Goal: Use online tool/utility: Utilize a website feature to perform a specific function

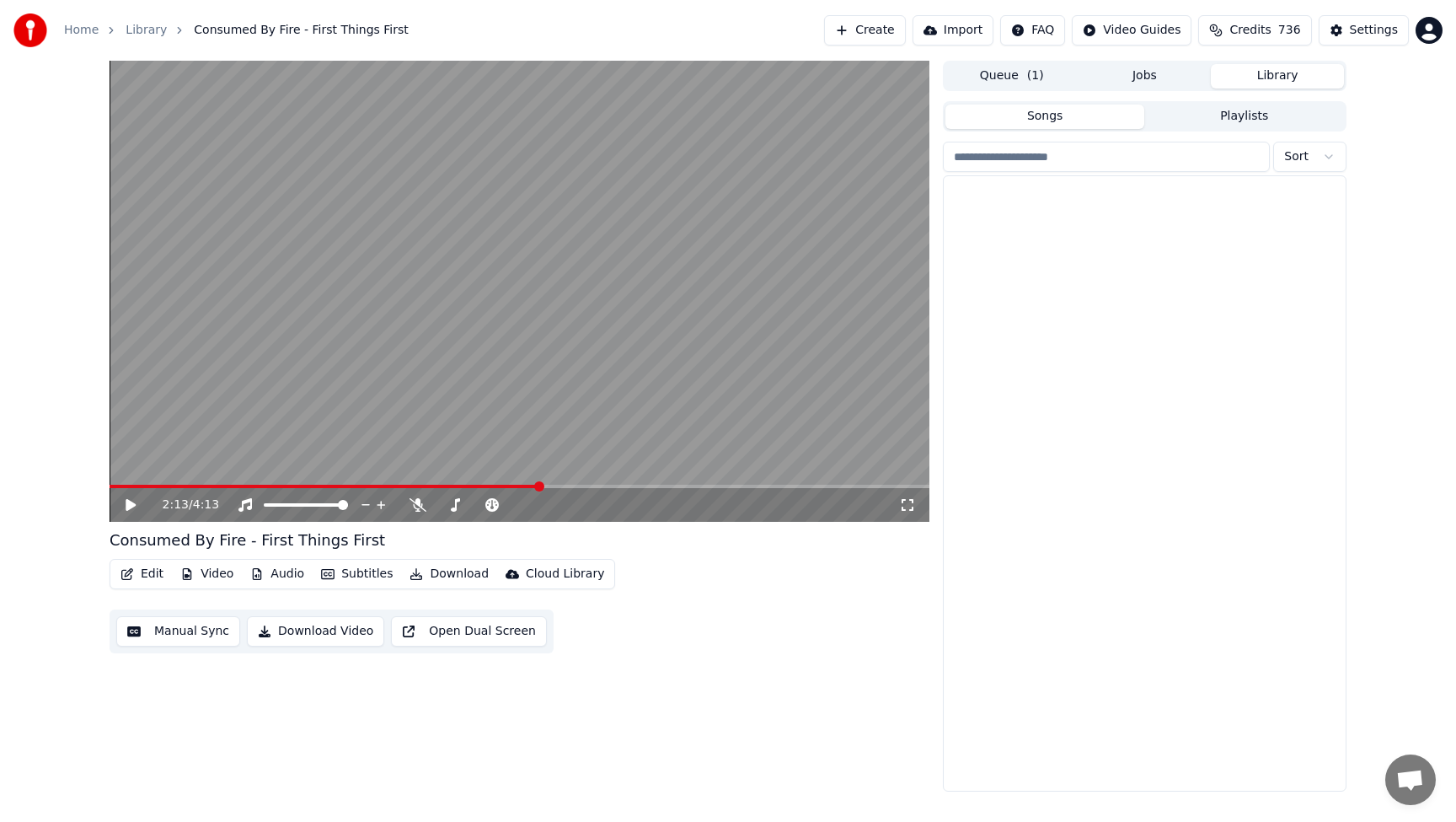
scroll to position [5801, 0]
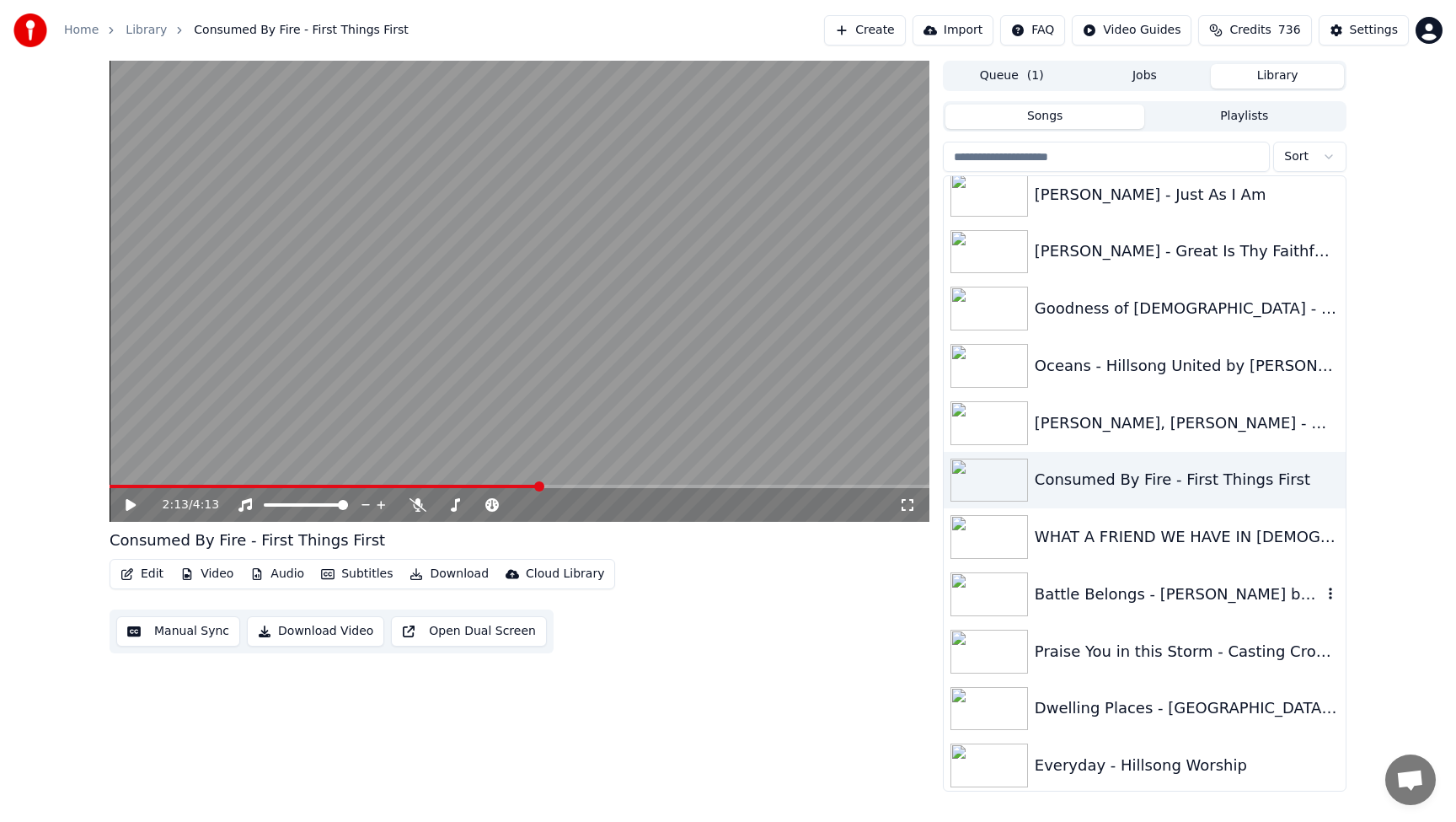
click at [1119, 584] on div "Battle Belongs - [PERSON_NAME] by [PERSON_NAME]" at bounding box center [1178, 594] width 288 height 24
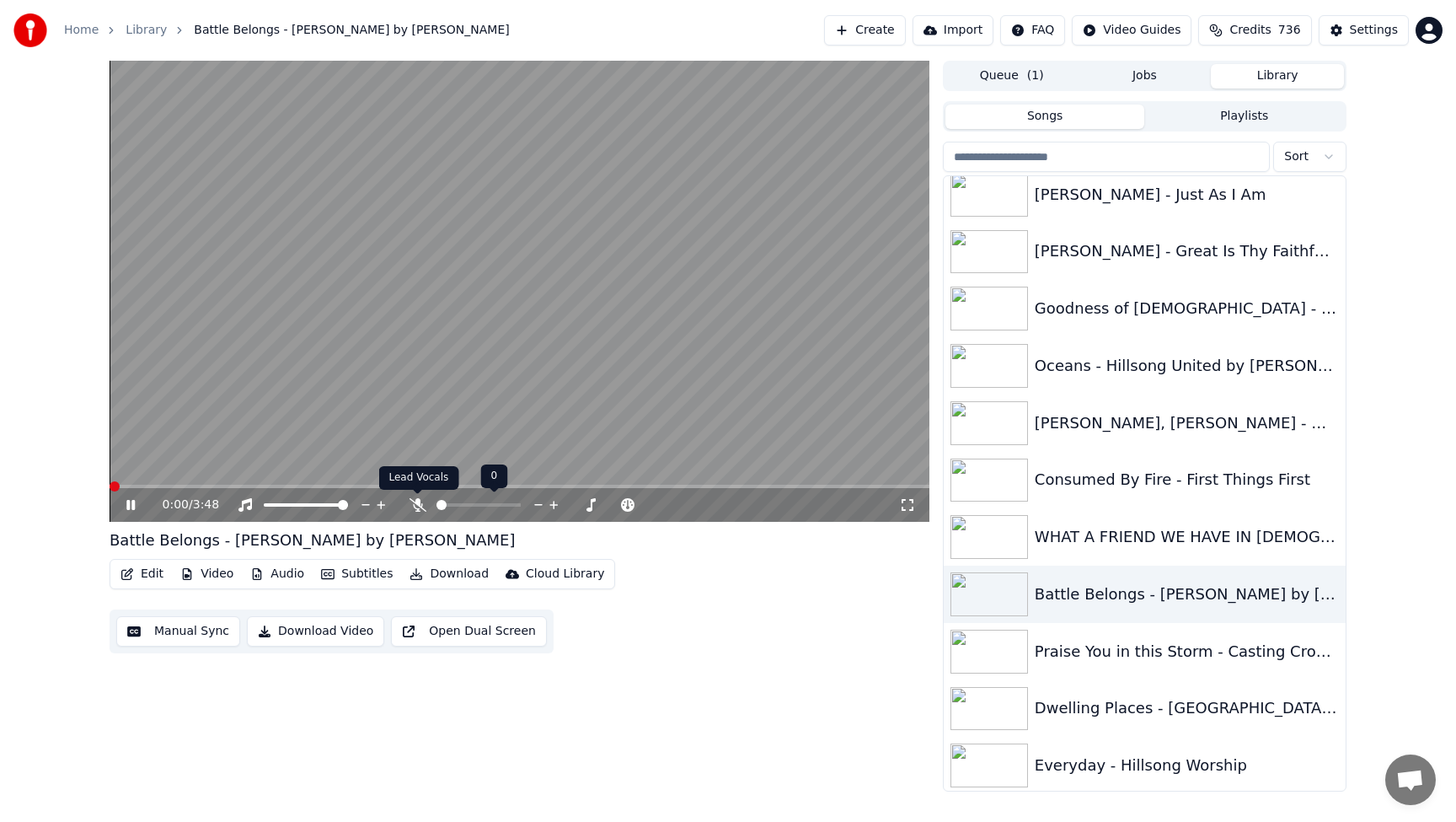
click at [418, 502] on icon at bounding box center [418, 505] width 17 height 13
click at [450, 505] on span at bounding box center [478, 505] width 84 height 3
click at [483, 504] on span at bounding box center [478, 505] width 84 height 3
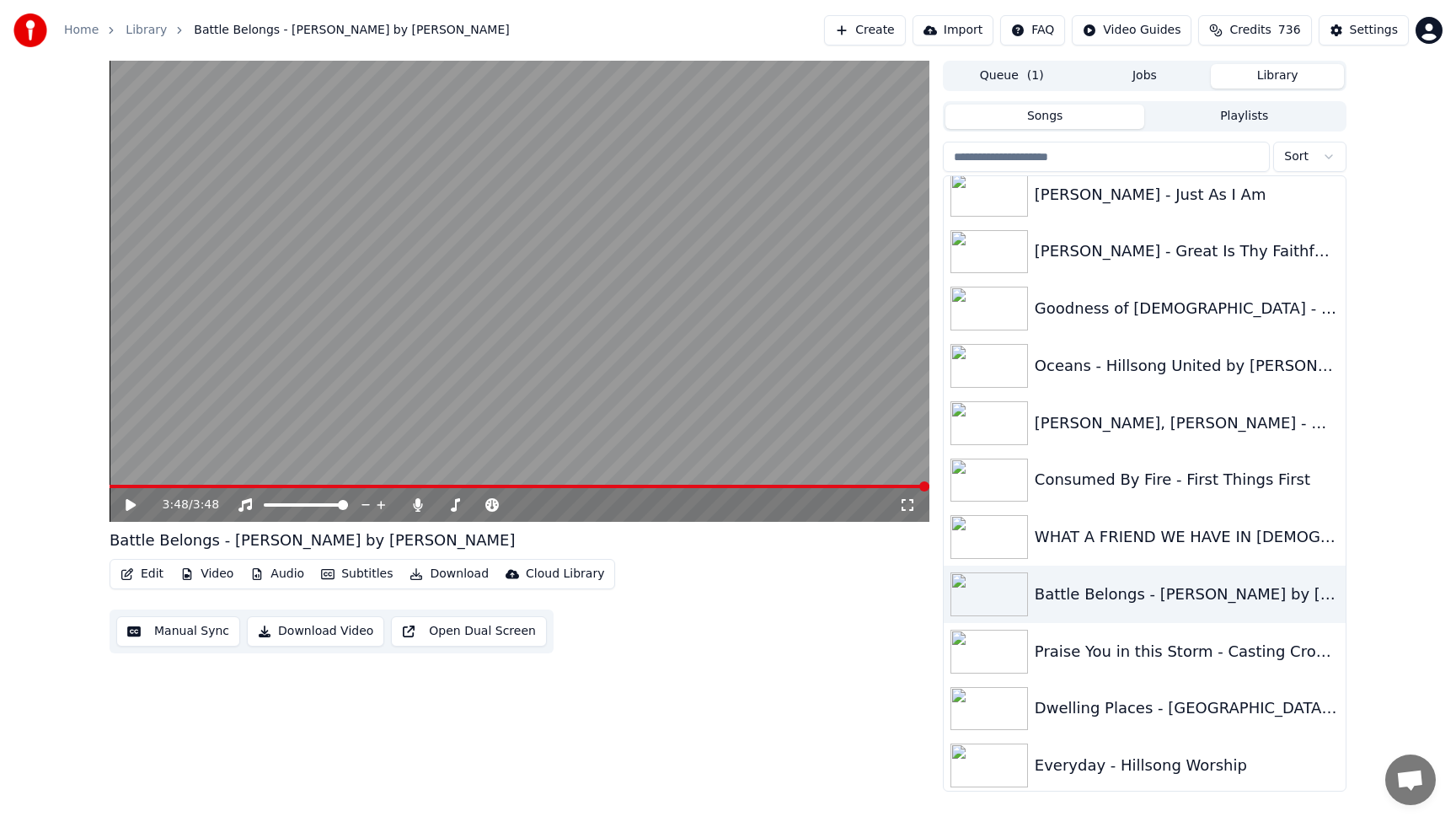
click at [889, 31] on button "Create" at bounding box center [865, 30] width 82 height 31
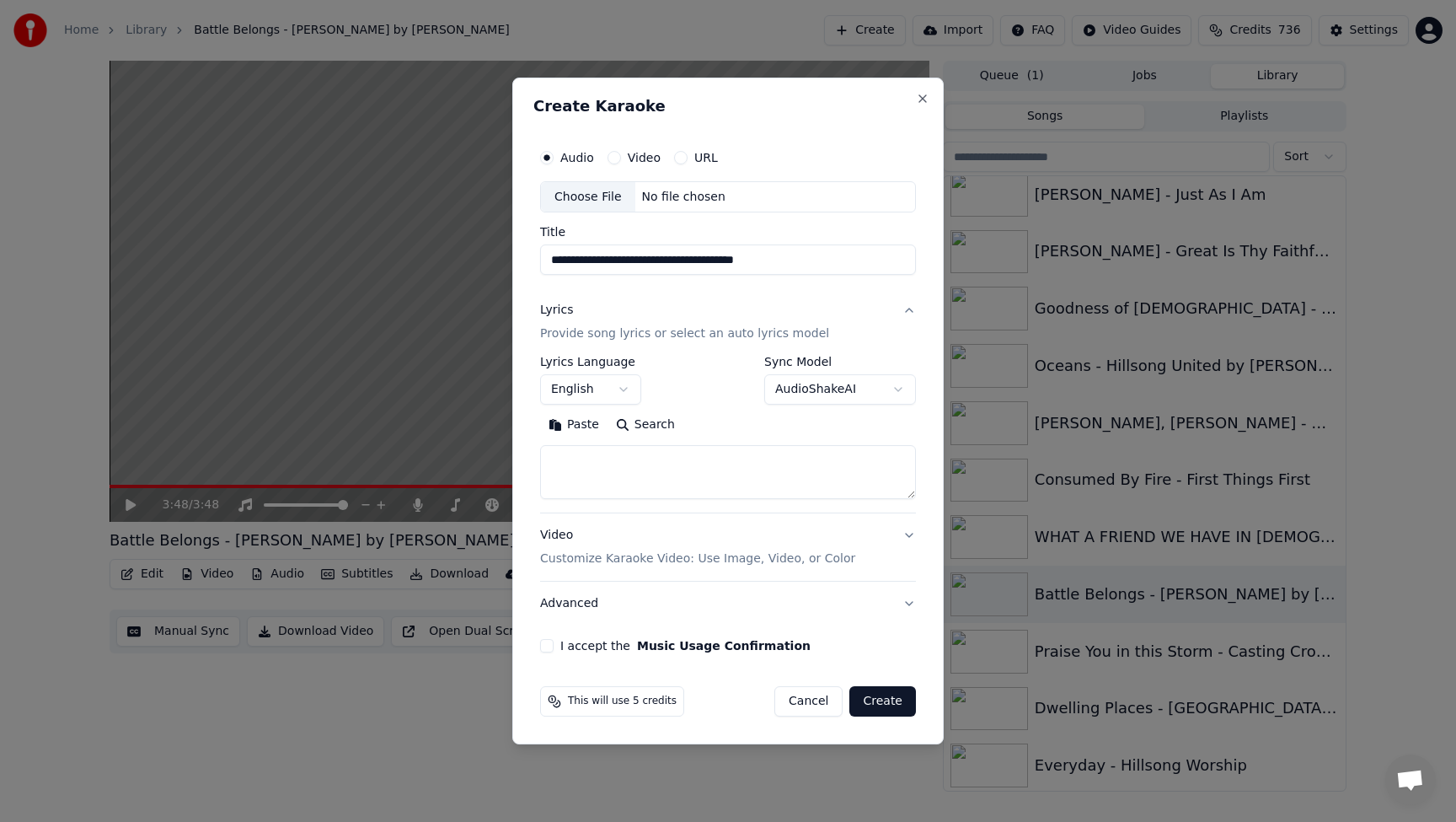
type input "**********"
click at [547, 648] on button "I accept the Music Usage Confirmation" at bounding box center [546, 645] width 13 height 13
click at [689, 157] on div "URL" at bounding box center [696, 157] width 44 height 13
click at [678, 156] on button "URL" at bounding box center [680, 157] width 13 height 13
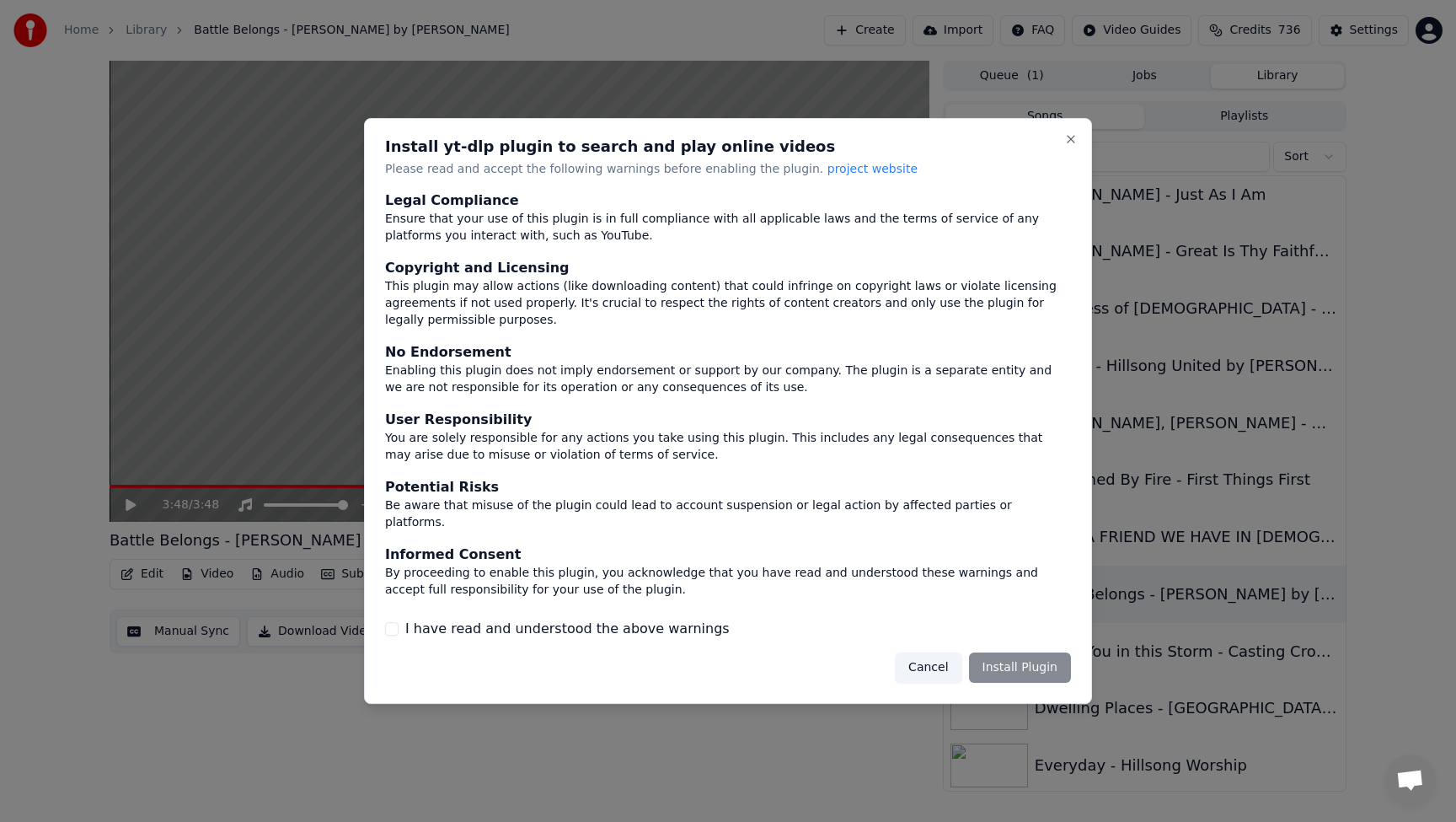
click at [392, 623] on button "I have read and understood the above warnings" at bounding box center [392, 629] width 13 height 13
click at [1013, 668] on button "Install Plugin" at bounding box center [1020, 667] width 102 height 31
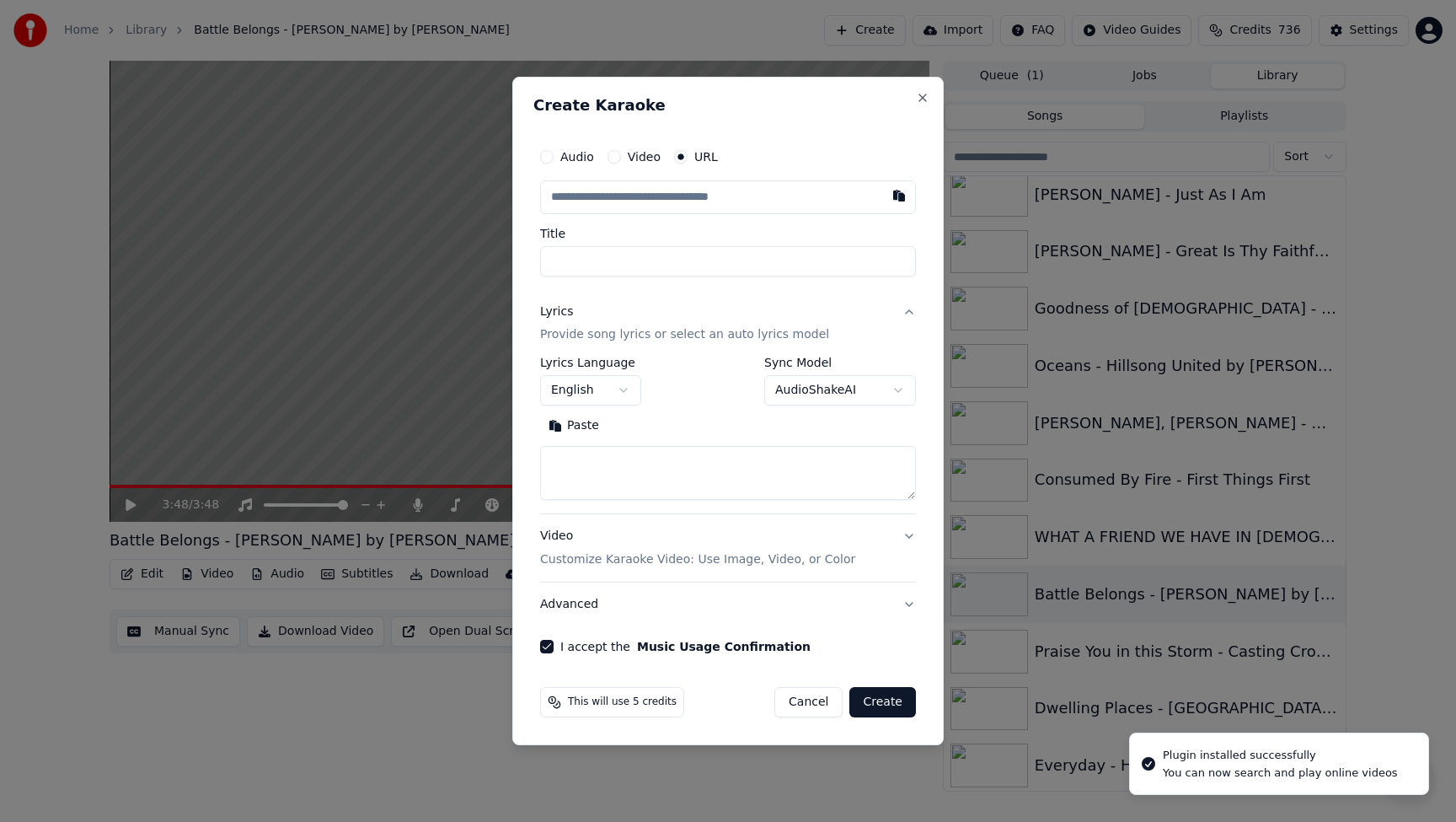
type input "**********"
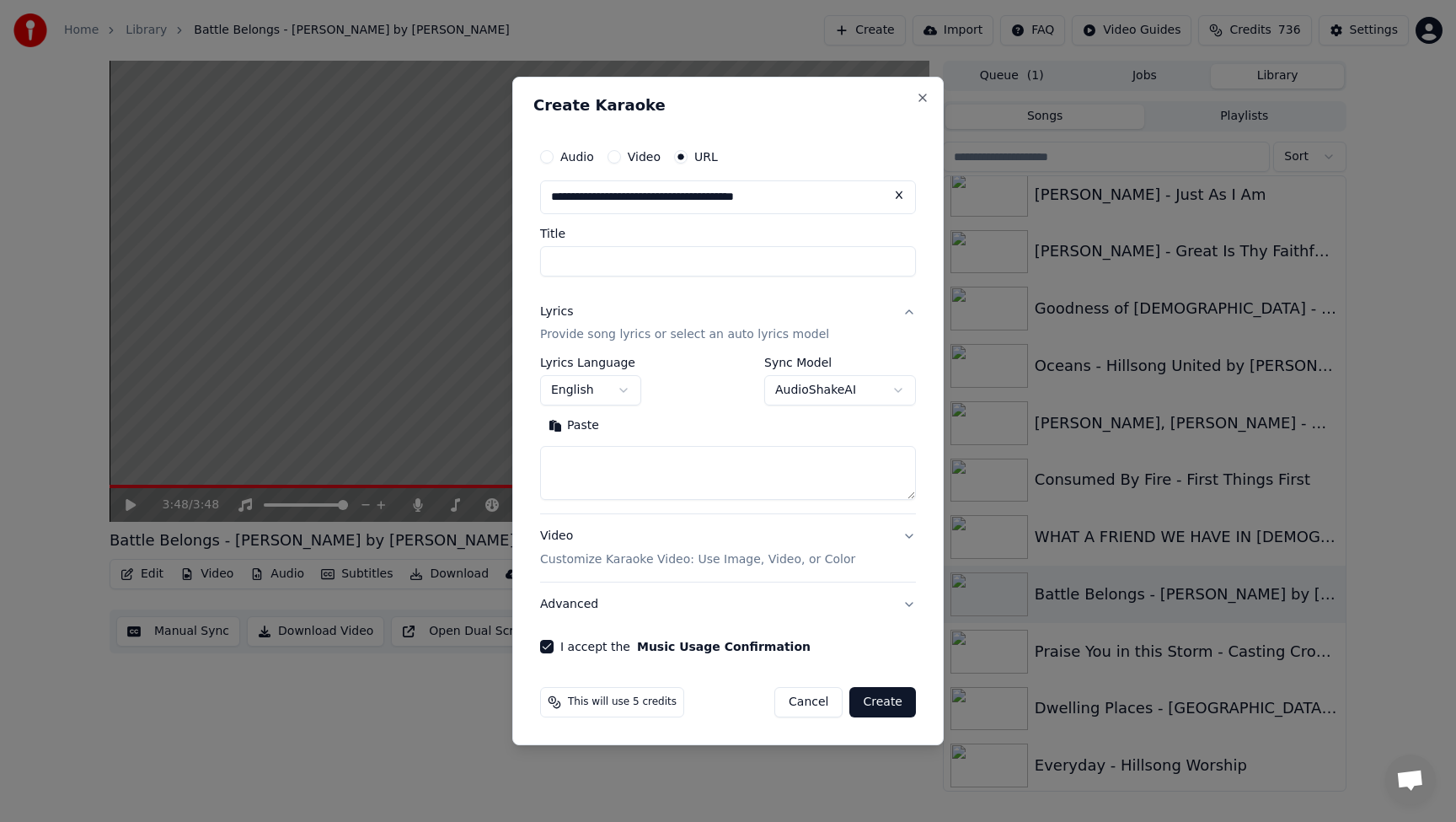
type input "**********"
click at [646, 428] on button "Search" at bounding box center [645, 426] width 76 height 27
click at [578, 464] on textarea at bounding box center [728, 474] width 376 height 54
type input "**********"
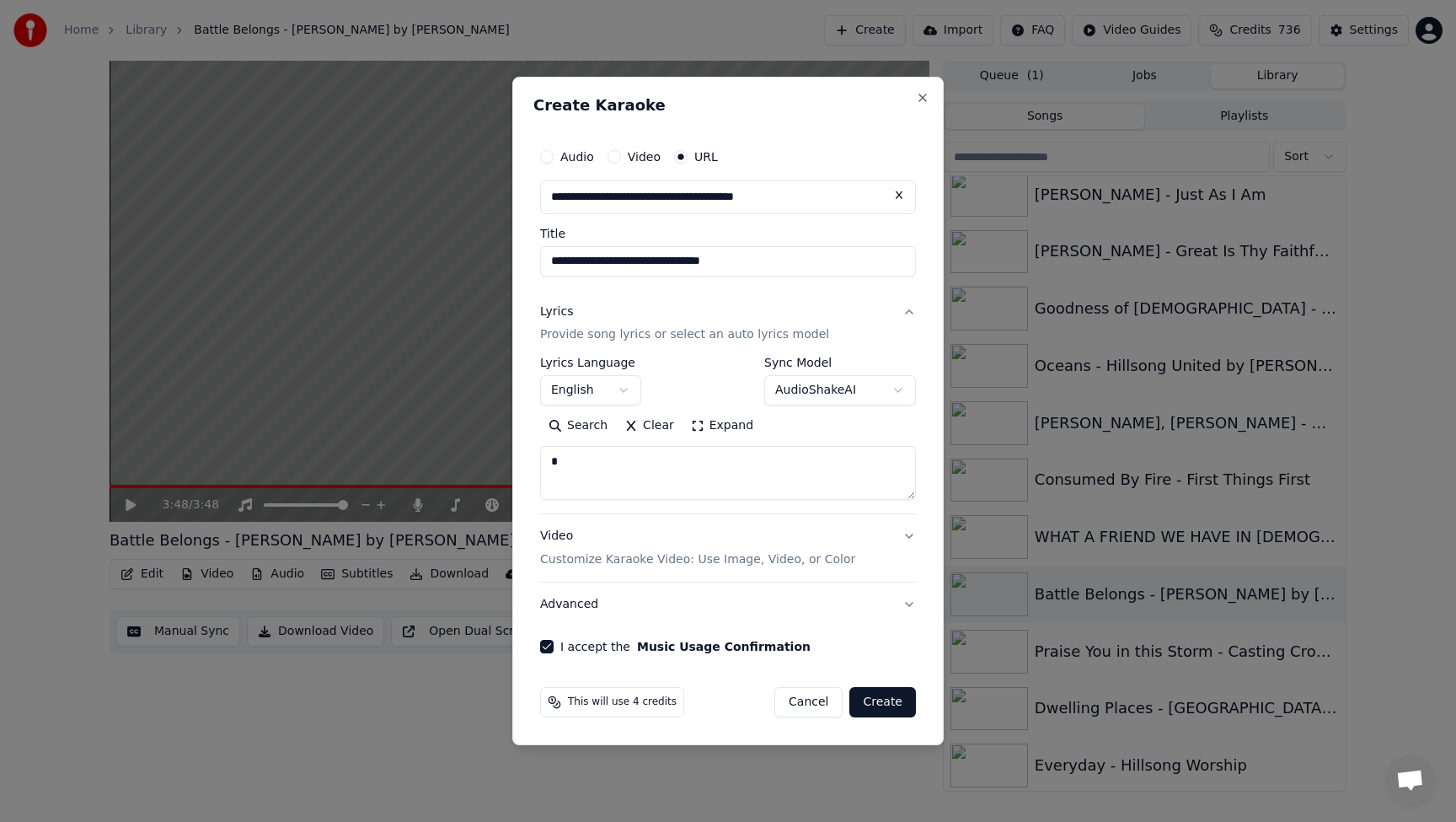
type textarea "*"
click at [882, 696] on button "Create" at bounding box center [883, 702] width 66 height 31
select select
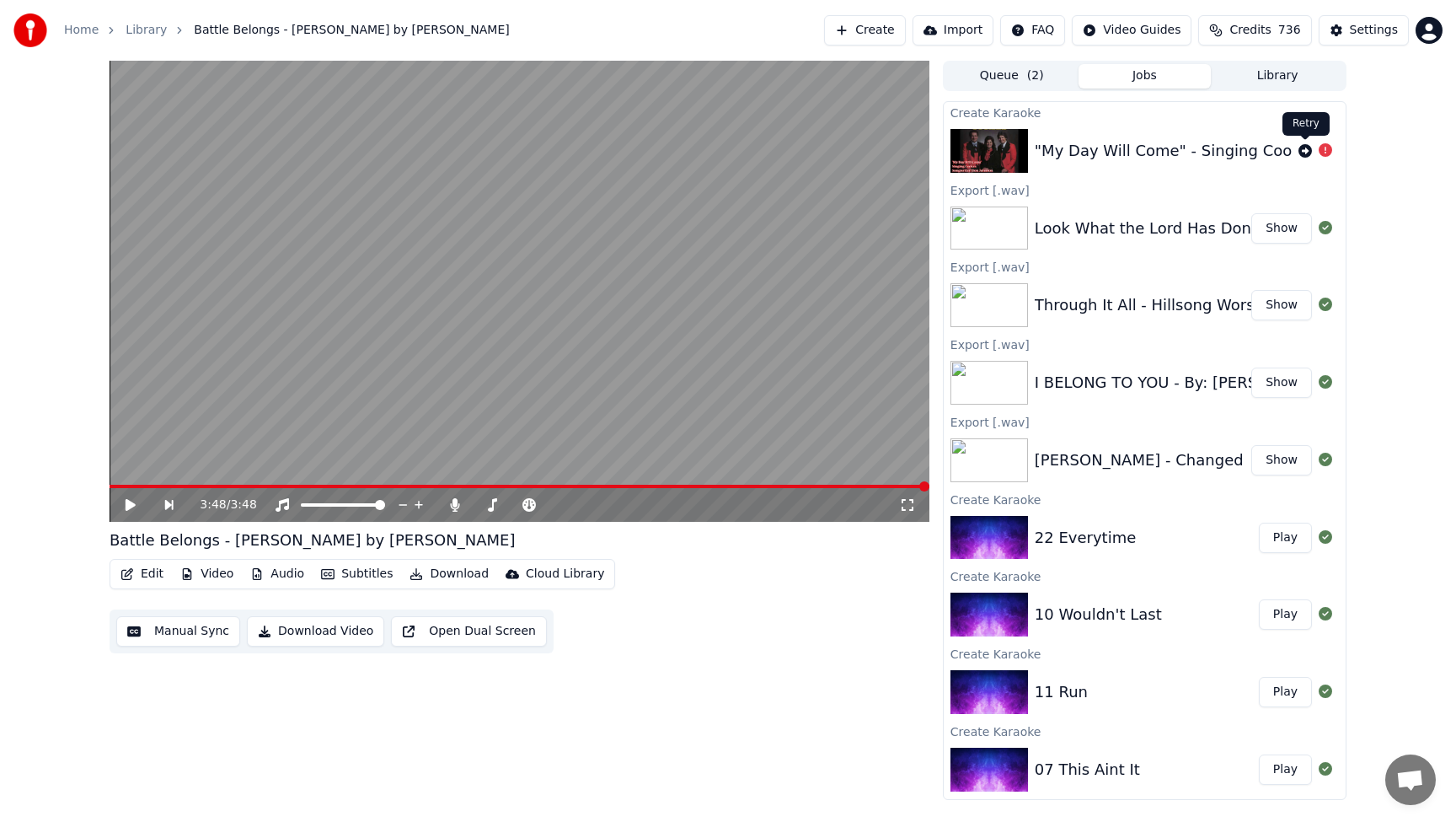
click at [1308, 150] on icon at bounding box center [1305, 150] width 13 height 13
